Goal: Task Accomplishment & Management: Manage account settings

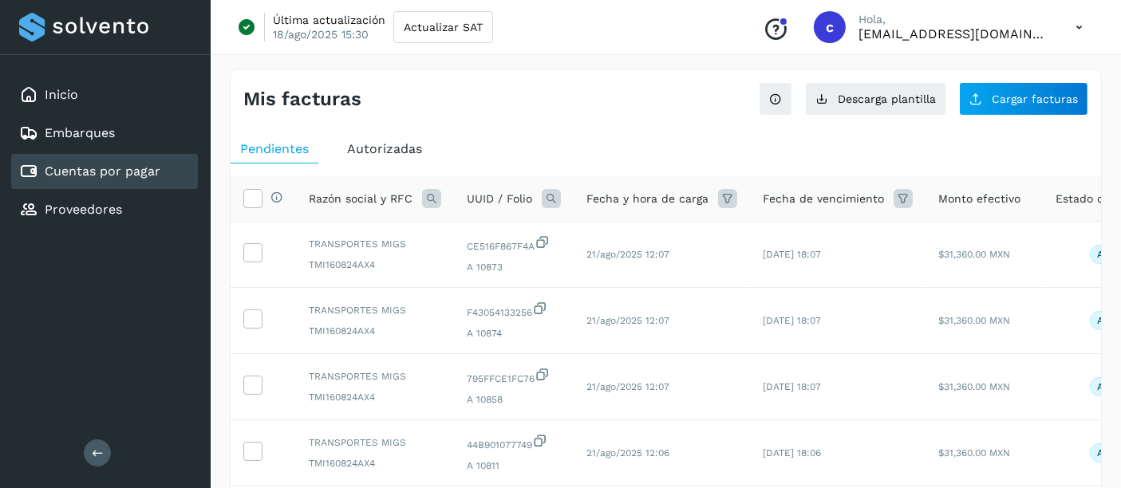
click at [539, 197] on div "UUID / Folio" at bounding box center [514, 198] width 94 height 19
click at [557, 199] on icon at bounding box center [551, 198] width 19 height 19
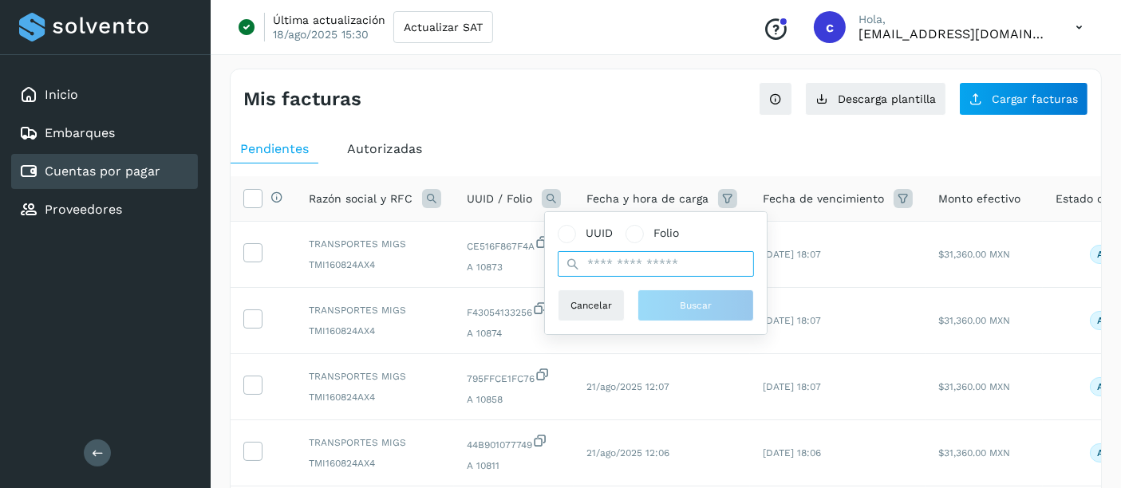
click at [645, 266] on input "text" at bounding box center [656, 264] width 196 height 26
paste input "**********"
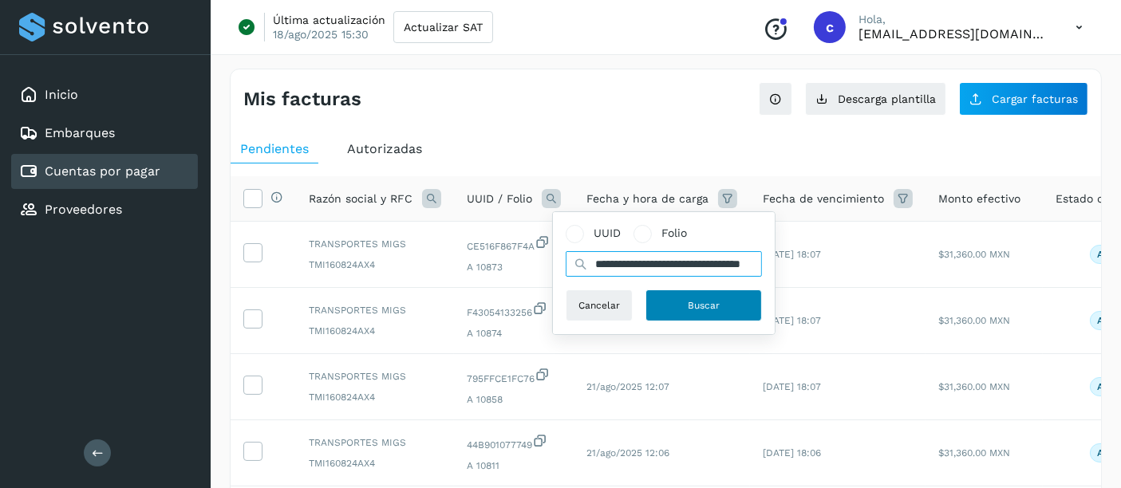
type input "**********"
click at [689, 307] on span "Buscar" at bounding box center [704, 305] width 32 height 14
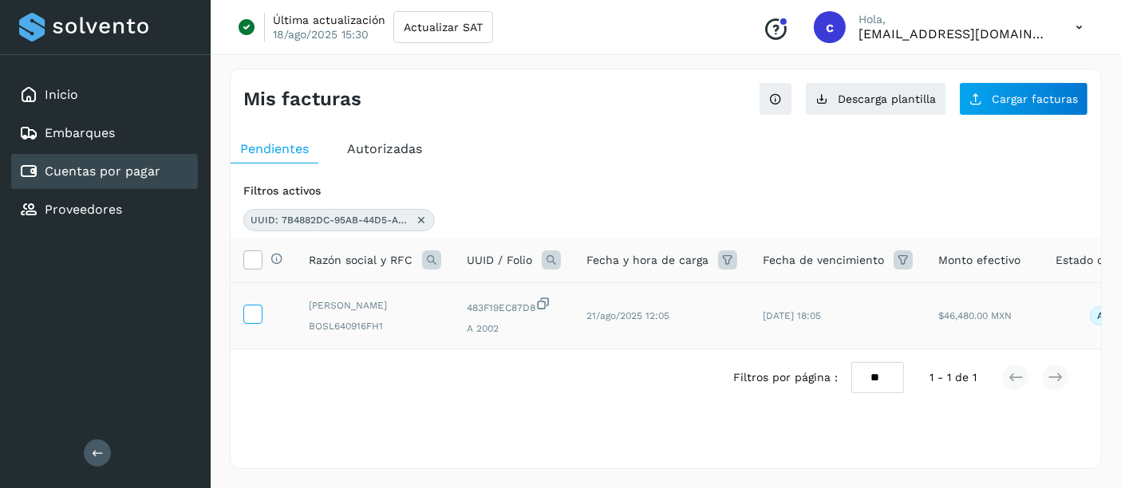
click at [261, 313] on label at bounding box center [252, 314] width 19 height 19
click at [248, 318] on icon at bounding box center [252, 313] width 17 height 17
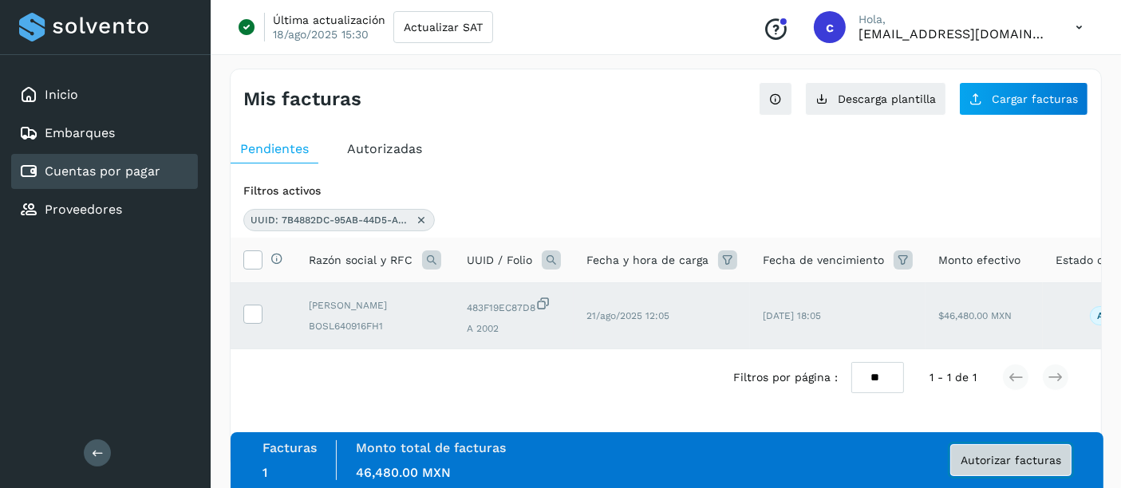
click at [1026, 464] on span "Autorizar facturas" at bounding box center [1011, 460] width 101 height 11
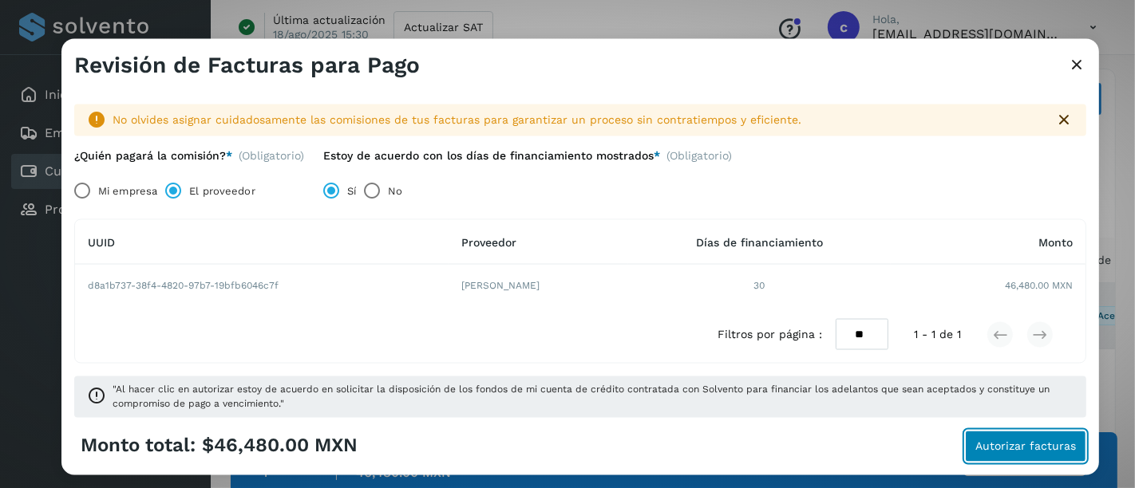
click at [1003, 448] on span "Autorizar facturas" at bounding box center [1025, 445] width 101 height 11
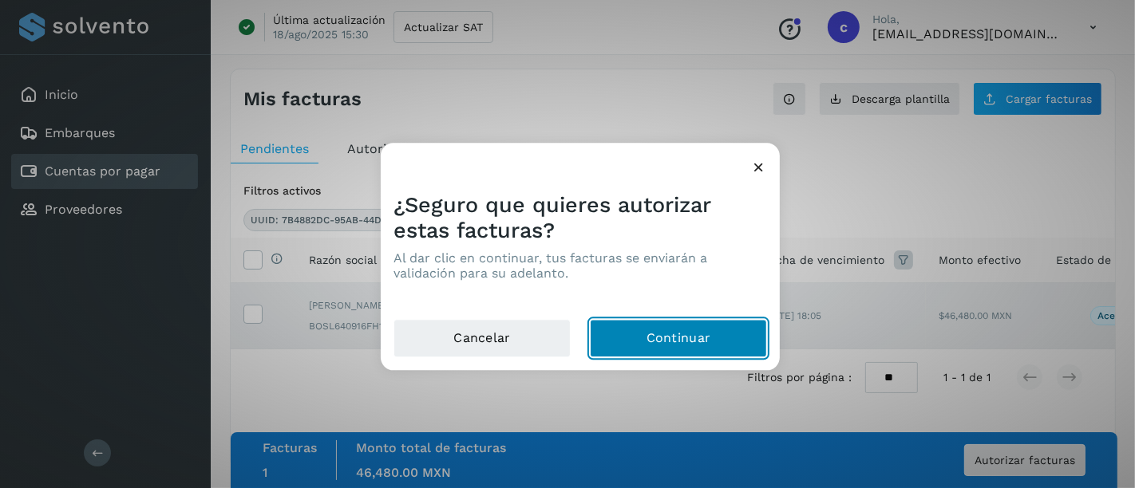
click at [698, 336] on button "Continuar" at bounding box center [678, 339] width 177 height 38
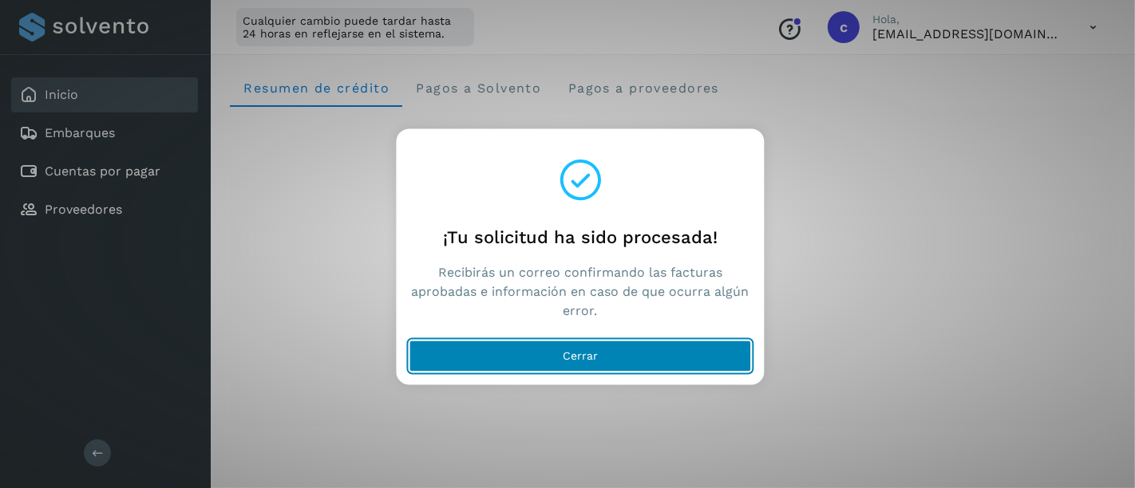
click at [527, 356] on button "Cerrar" at bounding box center [580, 357] width 342 height 32
